Goal: Obtain resource: Download file/media

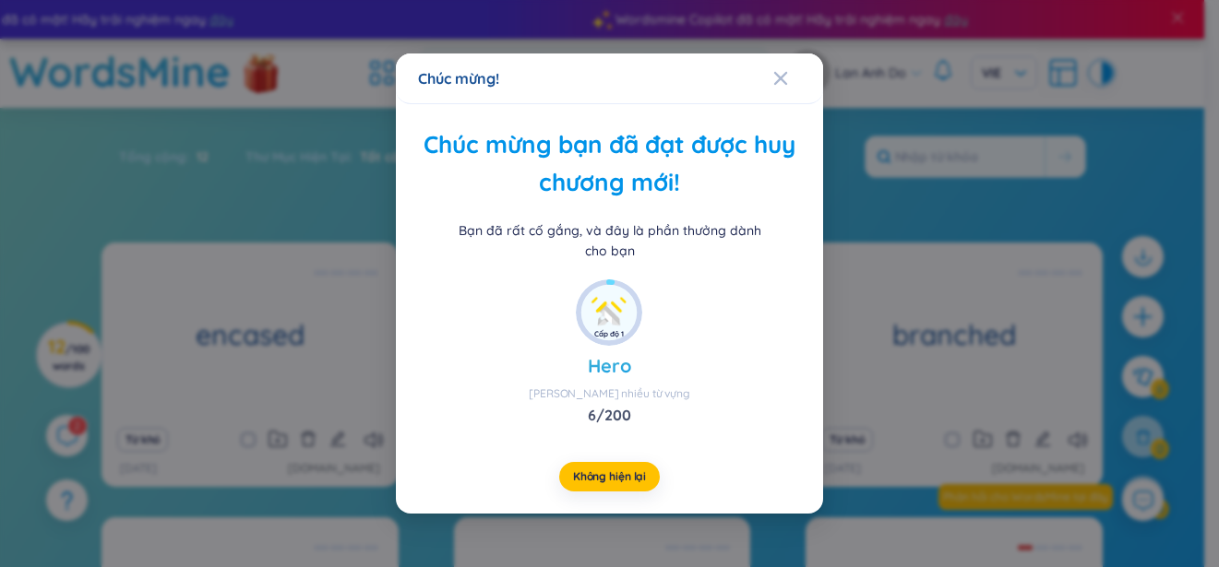
click at [602, 424] on div "6 / 200" at bounding box center [609, 415] width 161 height 20
click at [624, 310] on img at bounding box center [608, 312] width 55 height 55
click at [613, 473] on span "Không hiện lại" at bounding box center [609, 477] width 73 height 15
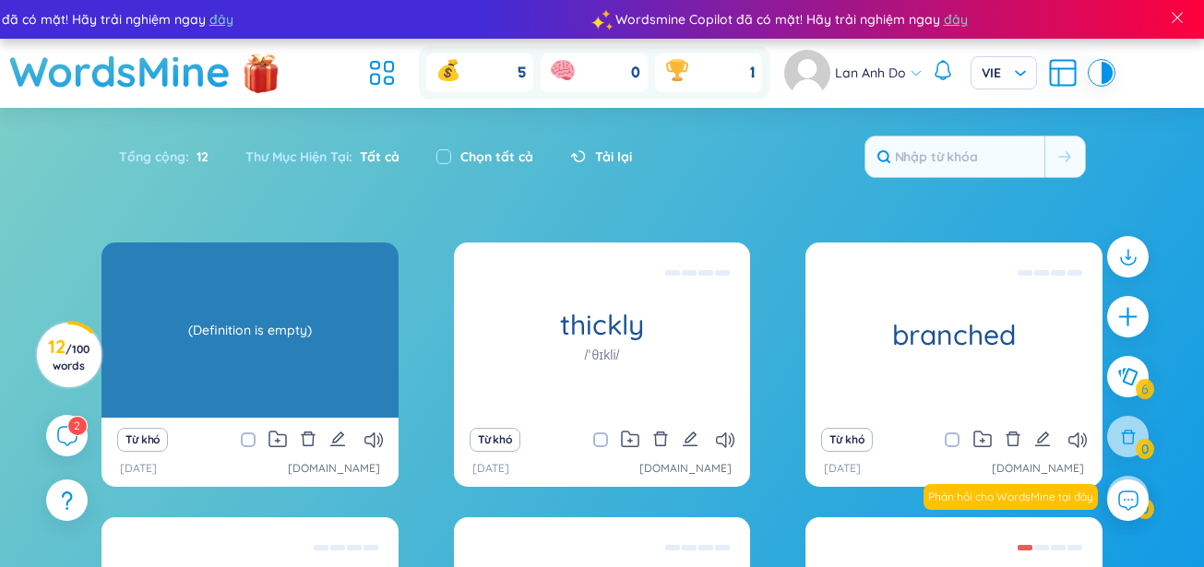
click at [288, 396] on div "(Definition is empty)" at bounding box center [250, 330] width 279 height 166
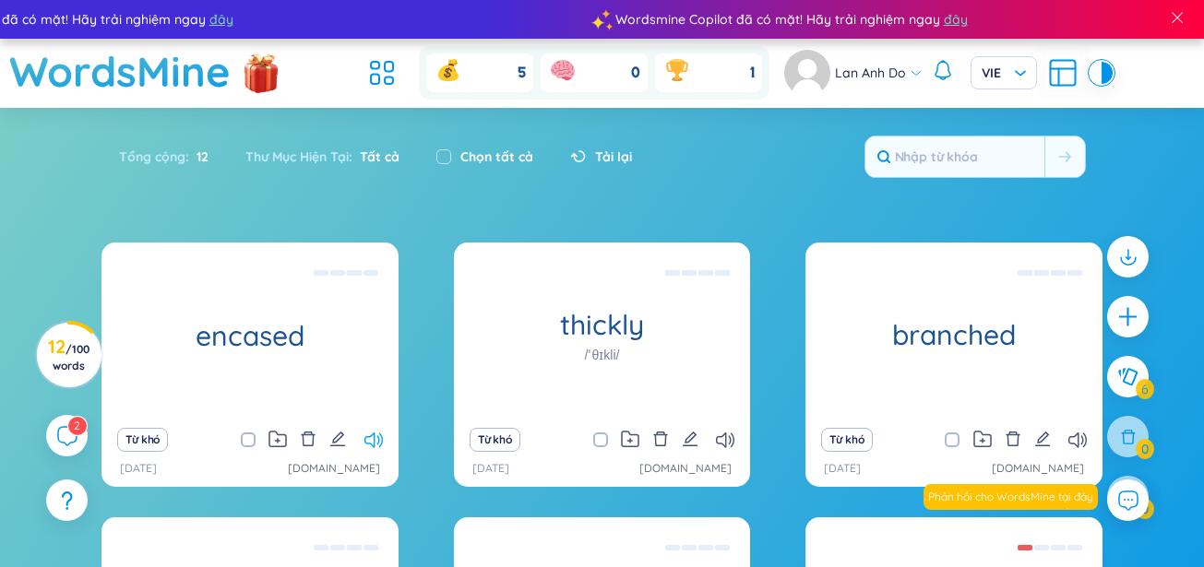
click at [373, 437] on icon at bounding box center [373, 441] width 18 height 16
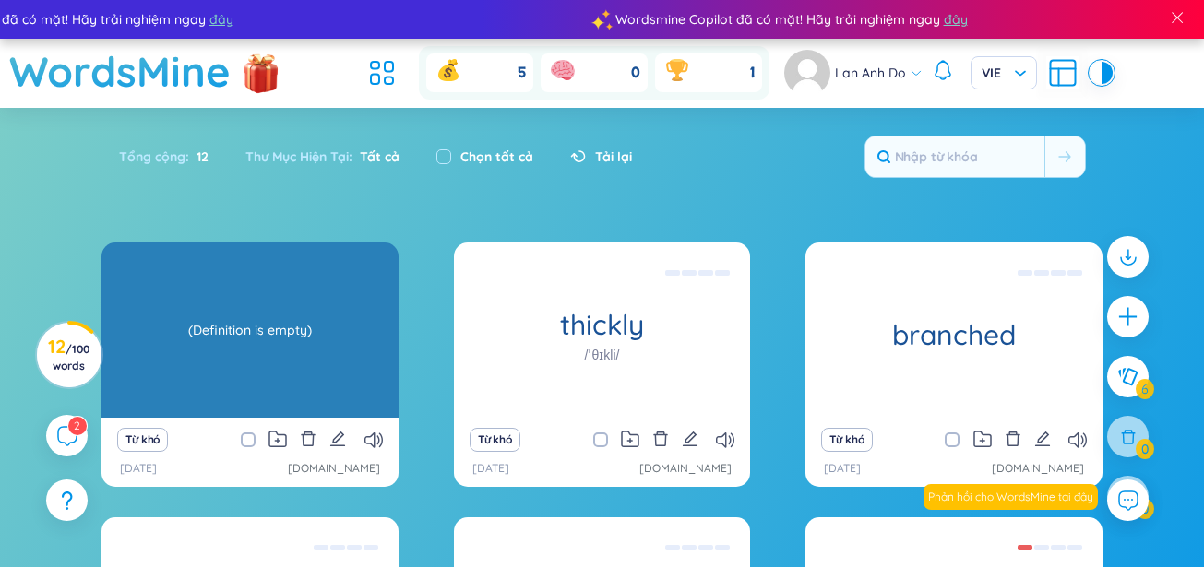
click at [272, 340] on div "(Definition is empty)" at bounding box center [250, 330] width 279 height 166
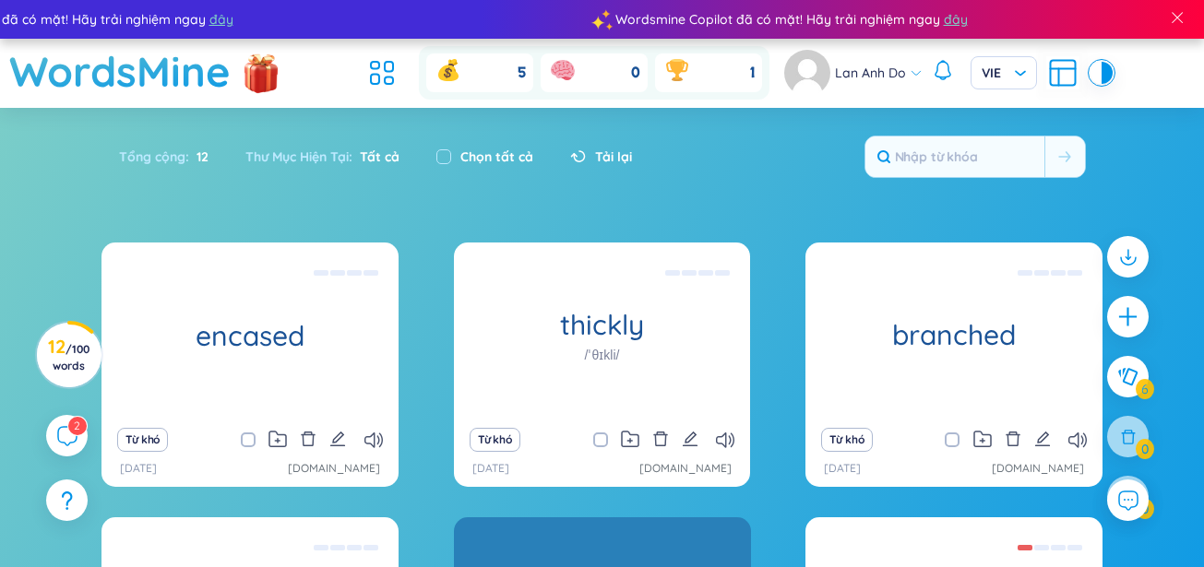
scroll to position [246, 0]
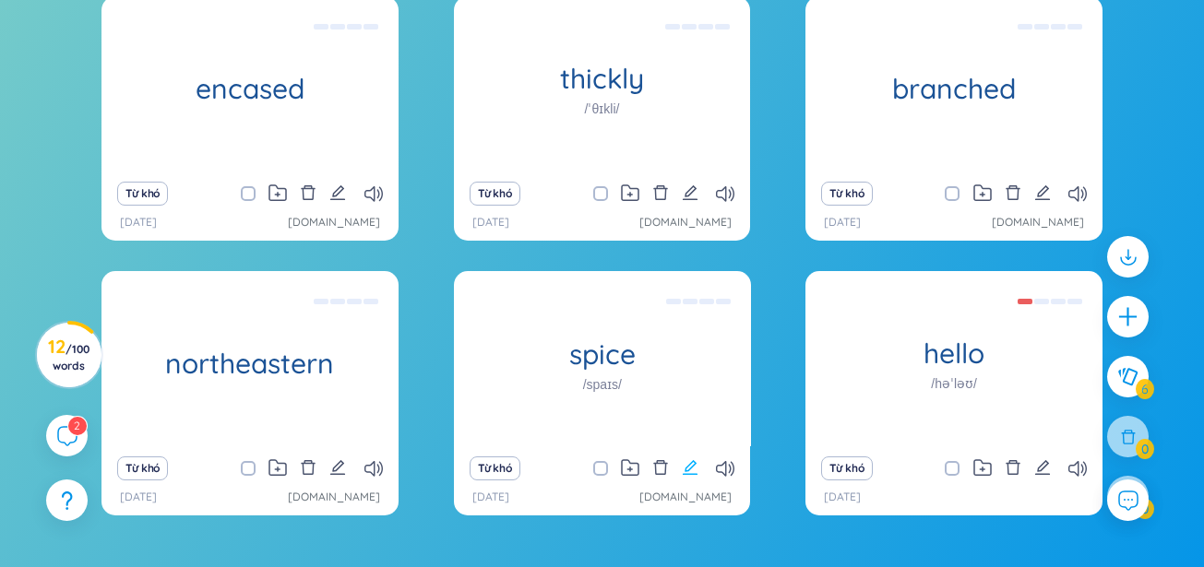
click at [684, 465] on icon "edit" at bounding box center [690, 467] width 17 height 17
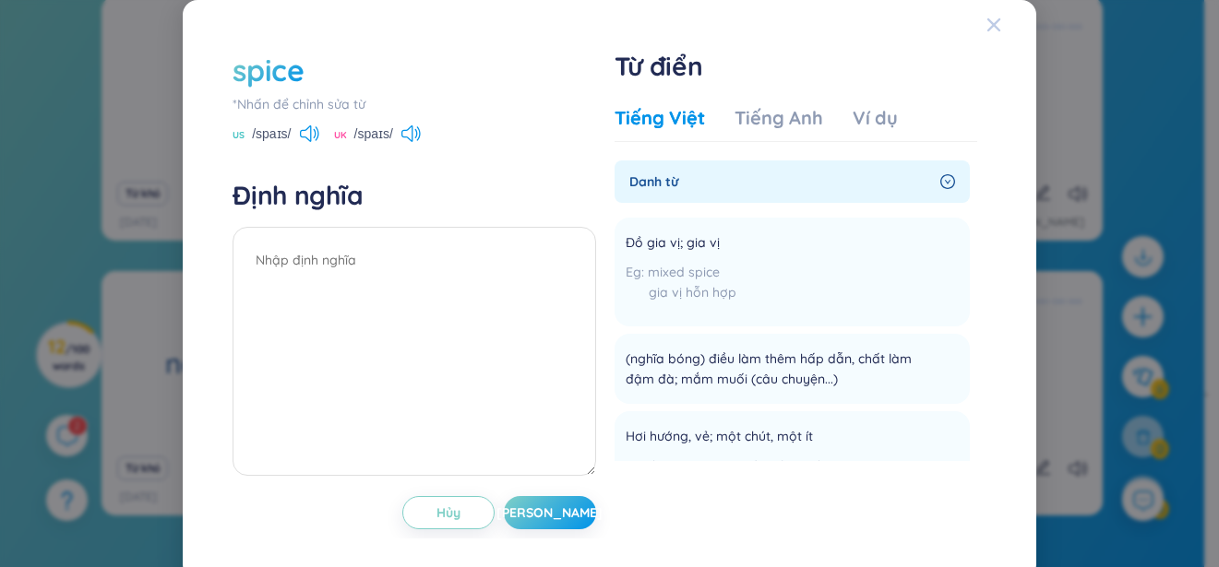
click at [989, 28] on span "Close" at bounding box center [1011, 25] width 50 height 50
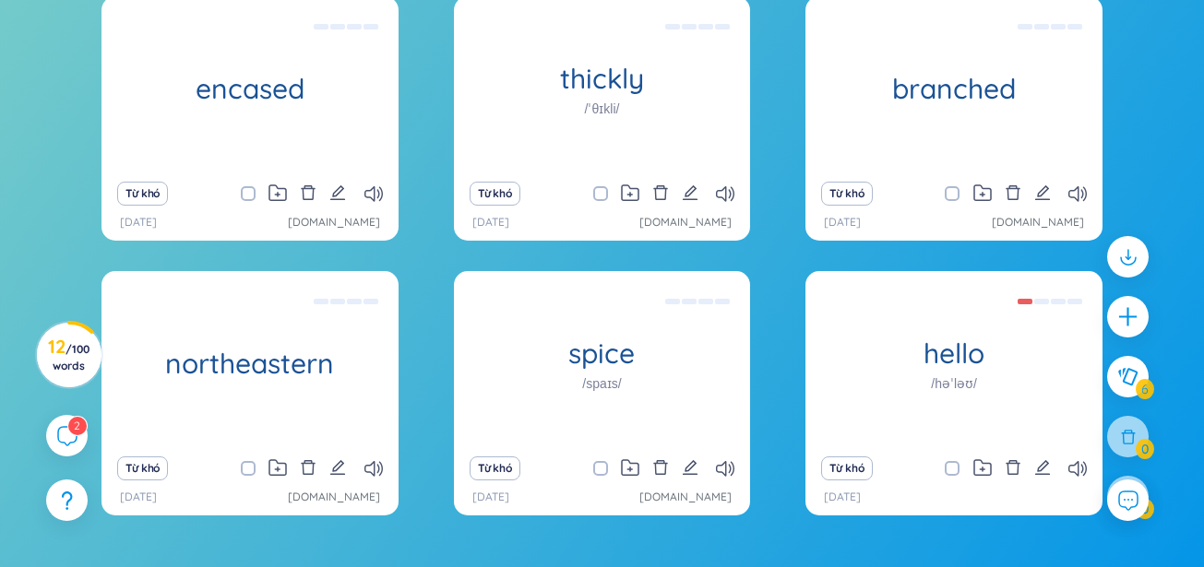
scroll to position [0, 0]
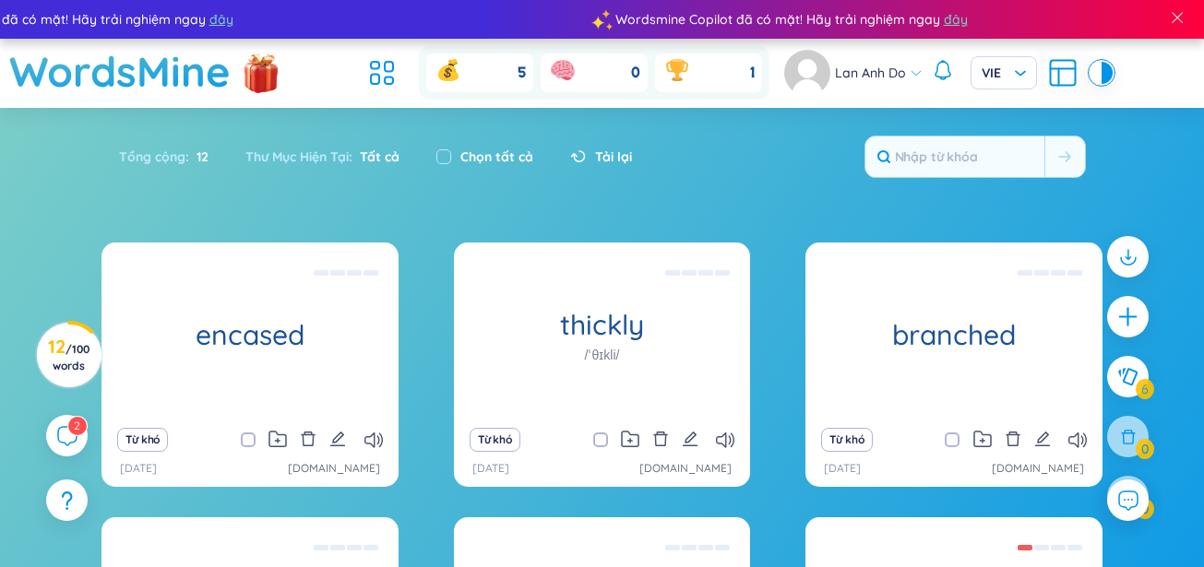
click at [384, 161] on span "Tất cả" at bounding box center [375, 157] width 47 height 17
click at [187, 154] on div "Tổng cộng : 12" at bounding box center [173, 156] width 108 height 39
click at [1062, 155] on icon at bounding box center [1064, 156] width 13 height 11
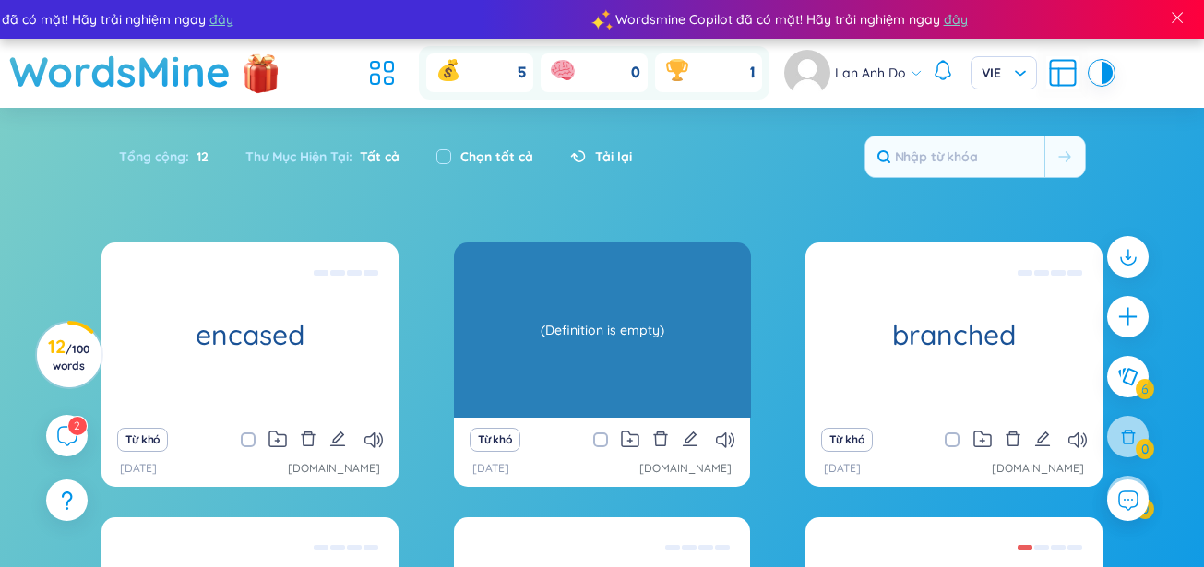
scroll to position [349, 0]
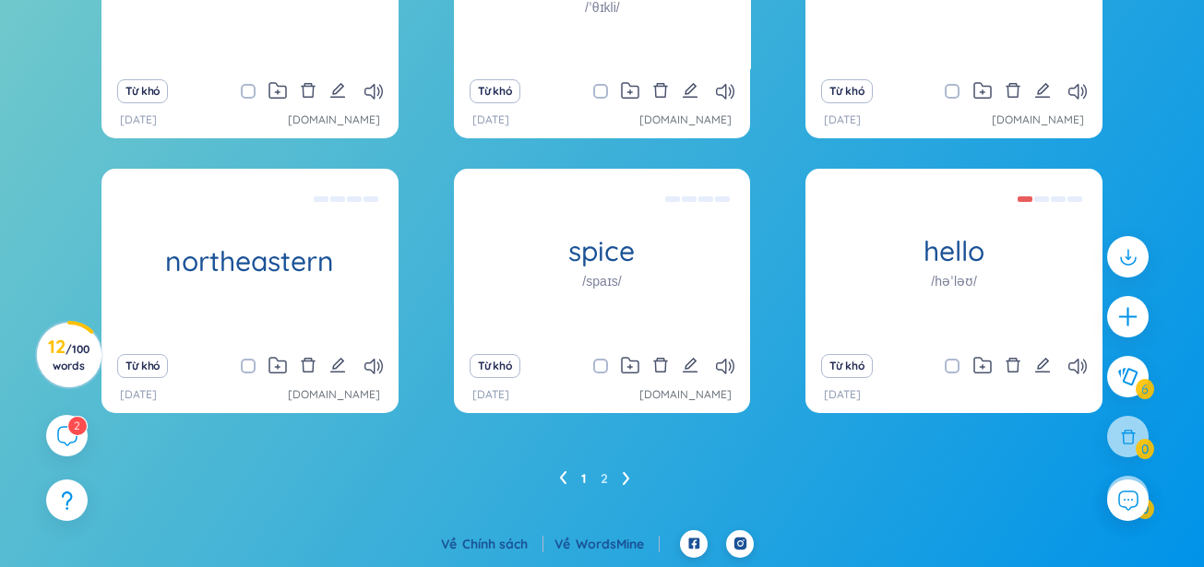
click at [623, 477] on icon at bounding box center [626, 478] width 7 height 14
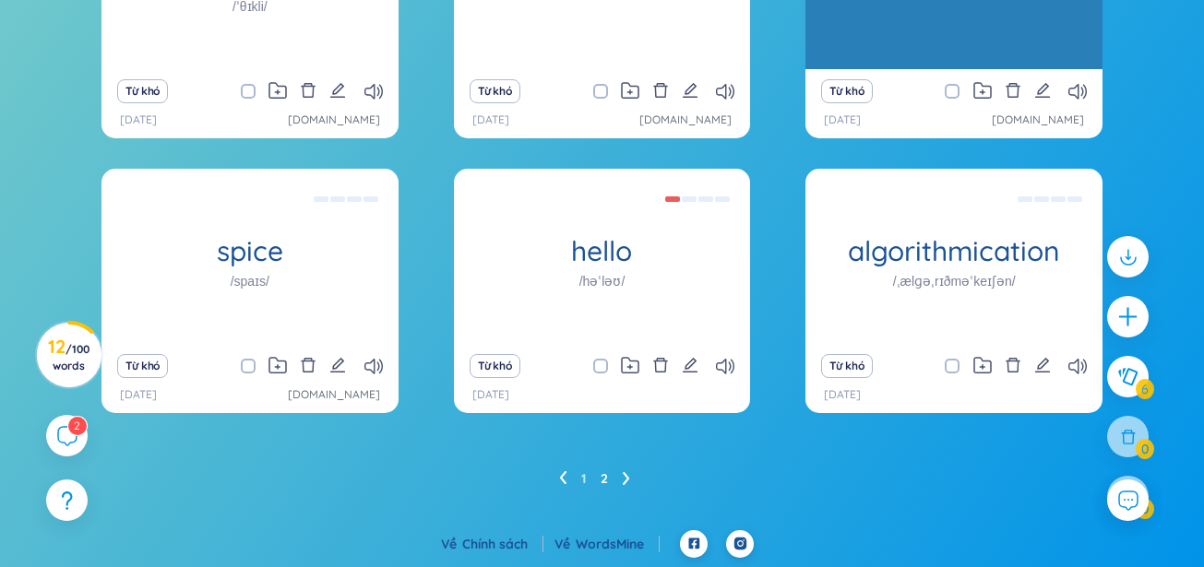
scroll to position [0, 0]
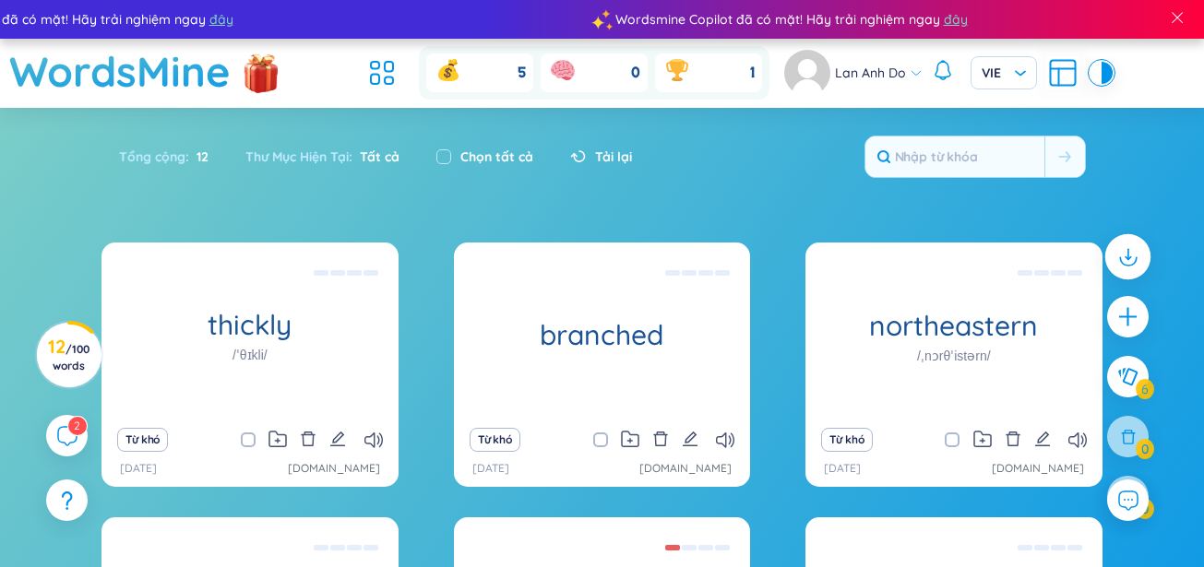
click at [1139, 245] on icon at bounding box center [1127, 256] width 24 height 24
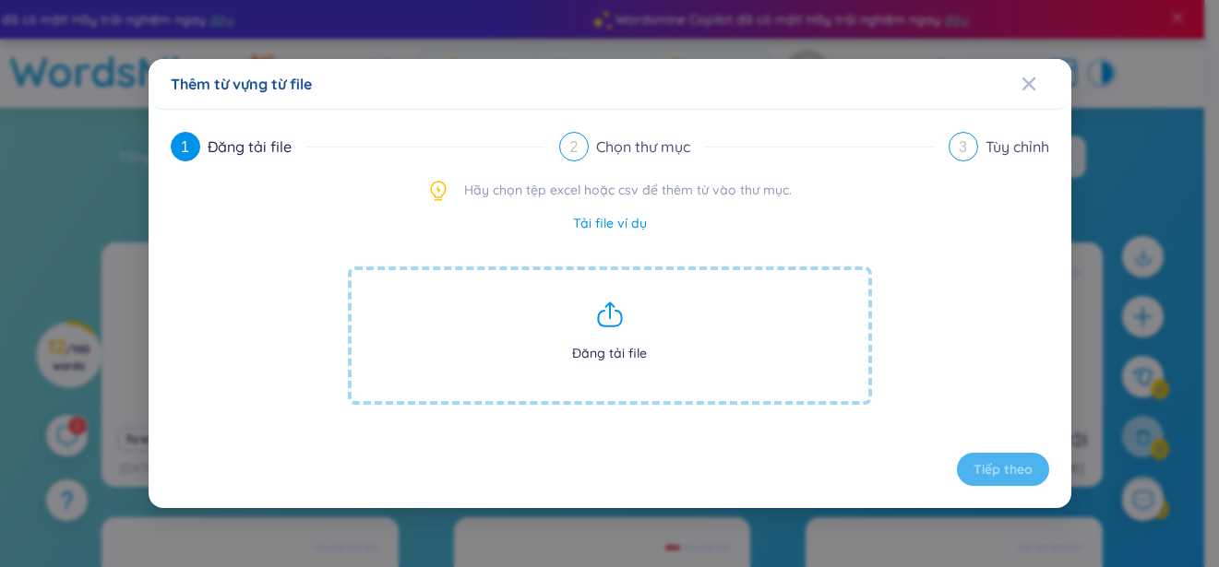
drag, startPoint x: 1034, startPoint y: 80, endPoint x: 692, endPoint y: 166, distance: 352.8
click at [957, 113] on div "Thêm từ vựng từ file 1 Đăng tải file 2 Chọn thư mục 3 Tùy chỉnh Hãy chọn tệp ex…" at bounding box center [610, 283] width 923 height 449
click at [581, 229] on link "Tải file ví dụ" at bounding box center [610, 223] width 74 height 20
click at [599, 226] on link "Tải file ví dụ" at bounding box center [610, 223] width 74 height 20
click at [1036, 81] on span "Close" at bounding box center [1046, 84] width 50 height 50
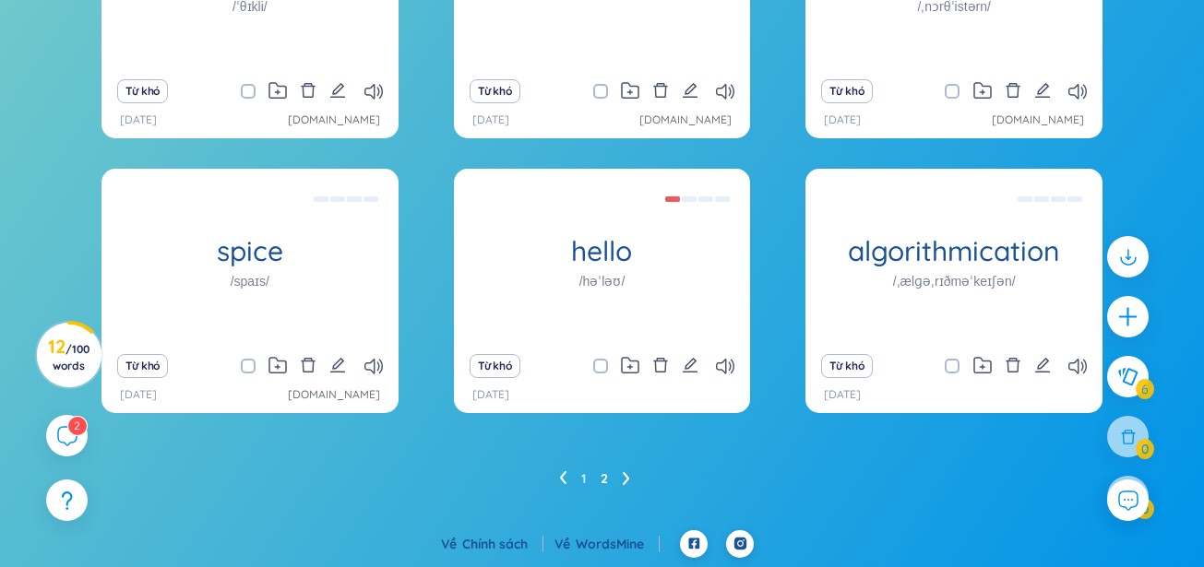
scroll to position [226, 0]
